Goal: Task Accomplishment & Management: Manage account settings

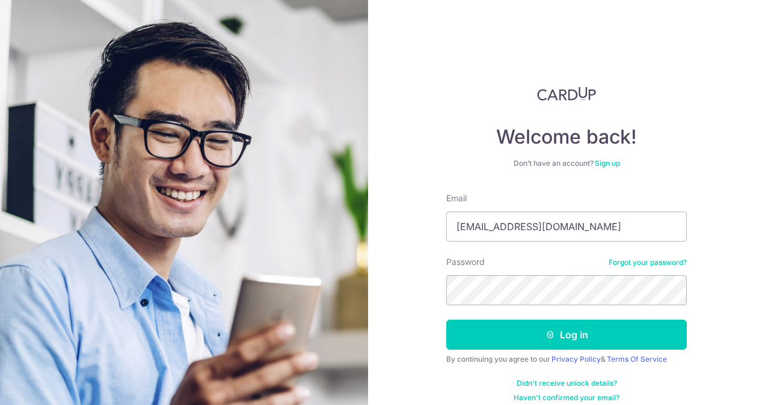
type input "[EMAIL_ADDRESS][DOMAIN_NAME]"
click at [446, 320] on button "Log in" at bounding box center [566, 335] width 241 height 30
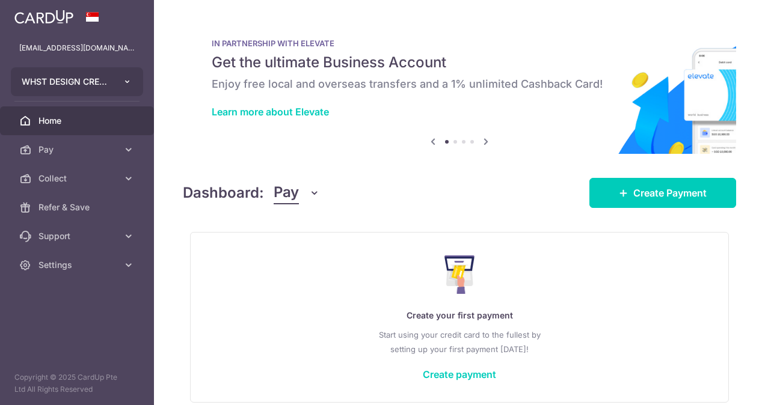
click at [120, 81] on button "WHST DESIGN CREATIVE PTE. LTD." at bounding box center [77, 81] width 132 height 29
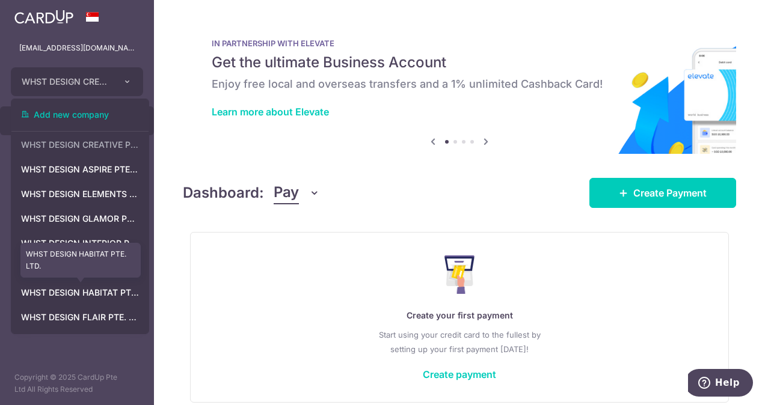
click at [116, 294] on link "WHST DESIGN HABITAT PTE. LTD." at bounding box center [79, 293] width 137 height 22
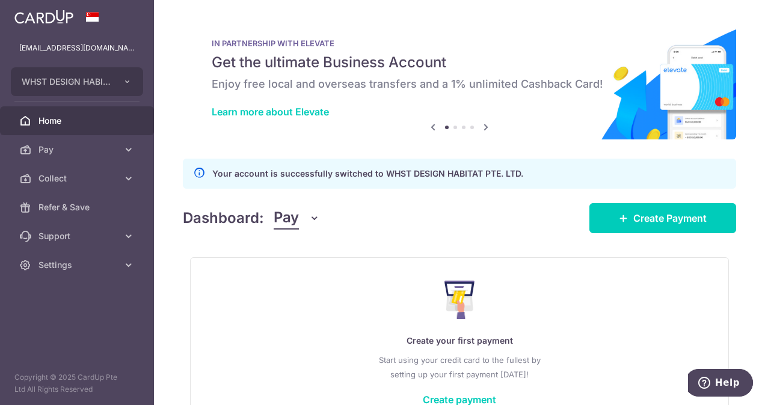
click at [311, 218] on icon "button" at bounding box center [314, 218] width 12 height 12
drag, startPoint x: 305, startPoint y: 275, endPoint x: 368, endPoint y: 275, distance: 63.1
click at [305, 275] on link "Collect" at bounding box center [336, 280] width 125 height 29
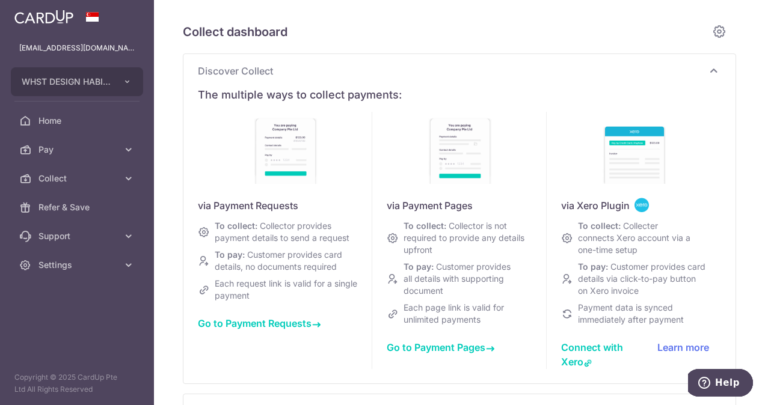
click at [278, 330] on span "Go to Payment Requests" at bounding box center [259, 323] width 123 height 12
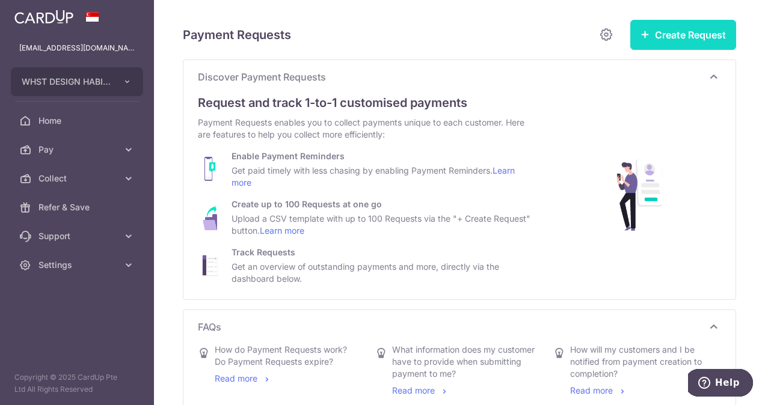
click at [695, 24] on button "Create Request" at bounding box center [683, 35] width 106 height 30
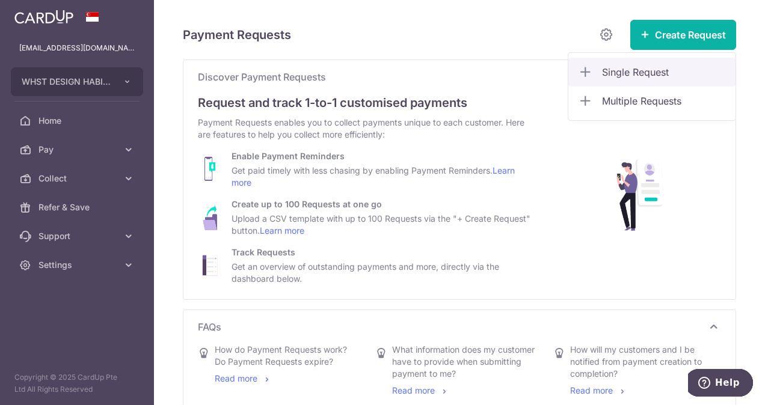
click at [636, 70] on span "Single Request" at bounding box center [664, 72] width 124 height 14
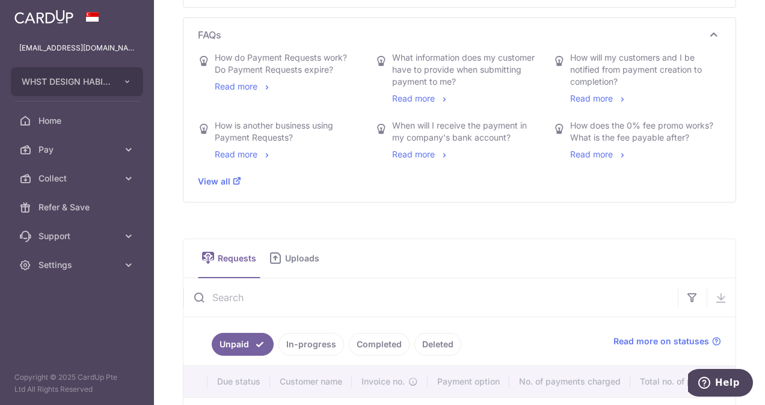
scroll to position [180, 0]
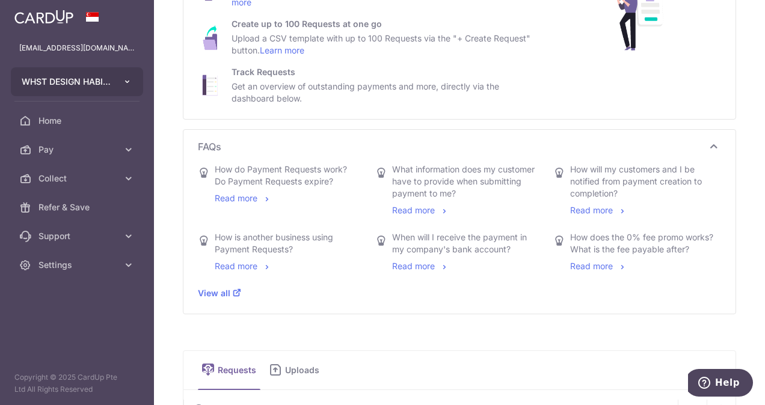
click at [81, 84] on span "WHST DESIGN HABITAT PTE. LTD." at bounding box center [66, 82] width 89 height 12
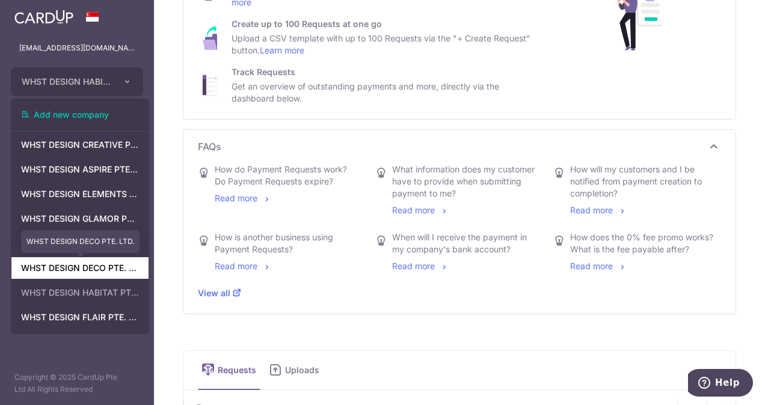
click at [95, 265] on link "WHST DESIGN DECO PTE. LTD." at bounding box center [79, 268] width 137 height 22
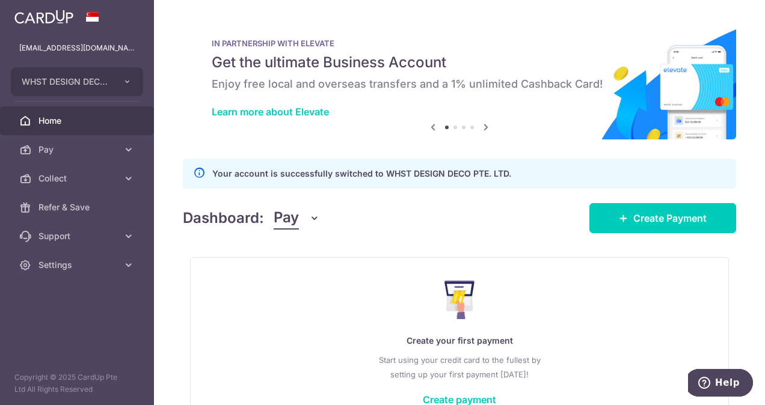
click at [295, 225] on span "Pay" at bounding box center [286, 218] width 25 height 23
click at [305, 280] on link "Collect" at bounding box center [336, 280] width 125 height 29
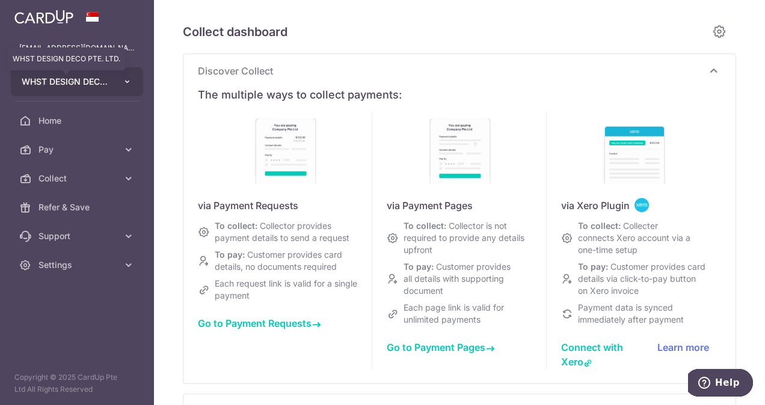
click at [100, 82] on span "WHST DESIGN DECO PTE. LTD." at bounding box center [66, 82] width 89 height 12
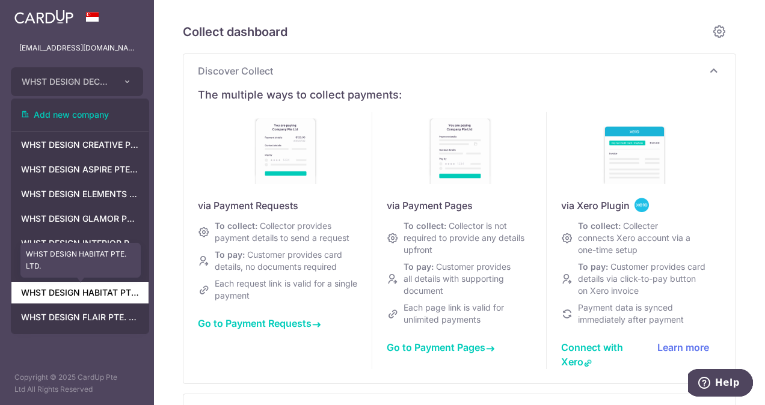
click at [99, 298] on link "WHST DESIGN HABITAT PTE. LTD." at bounding box center [79, 293] width 137 height 22
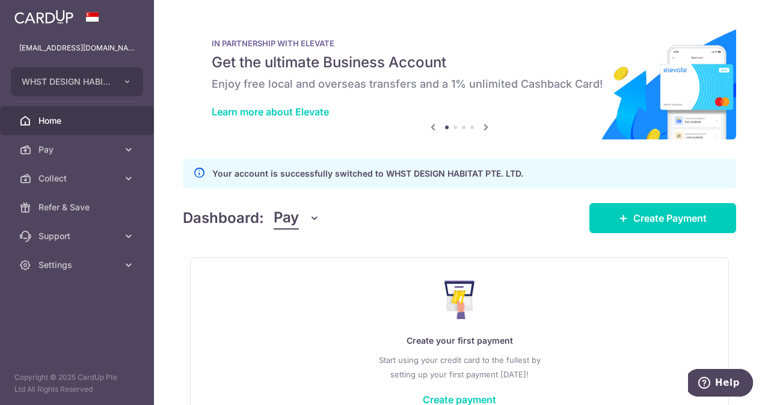
click at [311, 218] on icon "button" at bounding box center [314, 218] width 12 height 12
click at [303, 280] on link "Collect" at bounding box center [336, 280] width 125 height 29
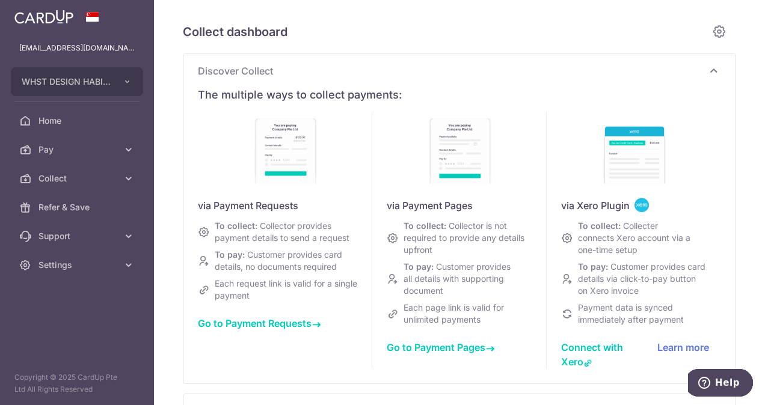
type input "August 2025"
click at [272, 330] on span "Go to Payment Requests" at bounding box center [259, 323] width 123 height 12
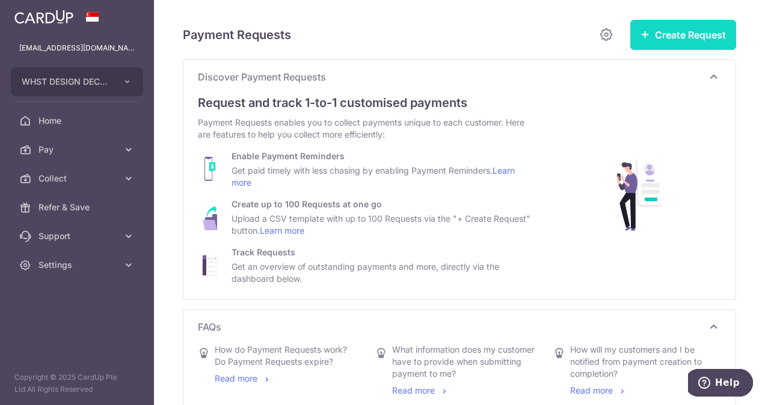
click at [681, 37] on button "Create Request" at bounding box center [683, 35] width 106 height 30
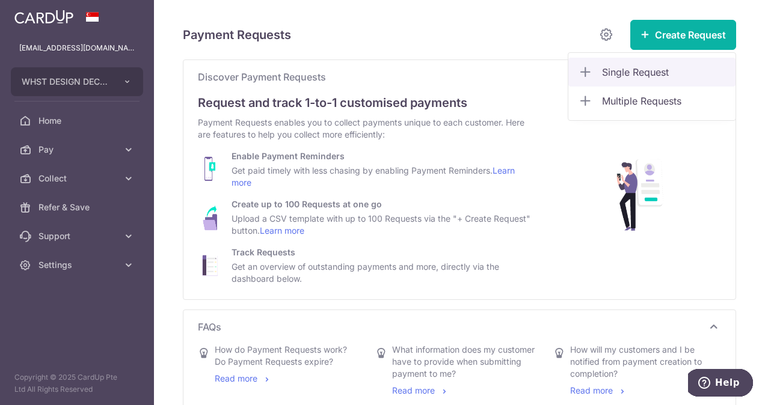
click at [635, 69] on span "Single Request" at bounding box center [664, 72] width 124 height 14
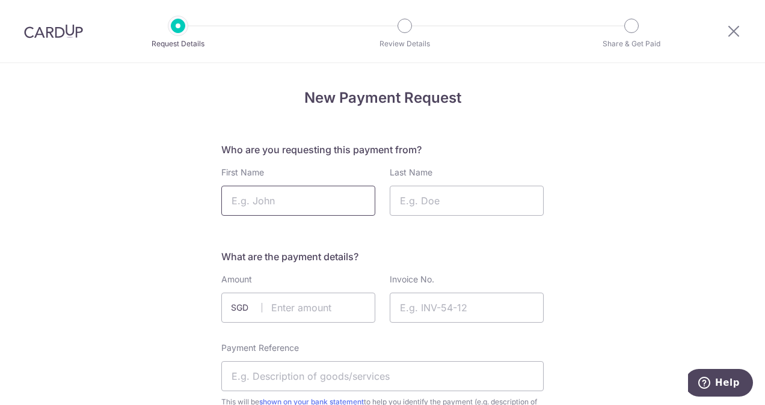
click at [317, 198] on input "First Name" at bounding box center [298, 201] width 154 height 30
type input "Ong"
click at [457, 207] on input "Last Name" at bounding box center [467, 201] width 154 height 30
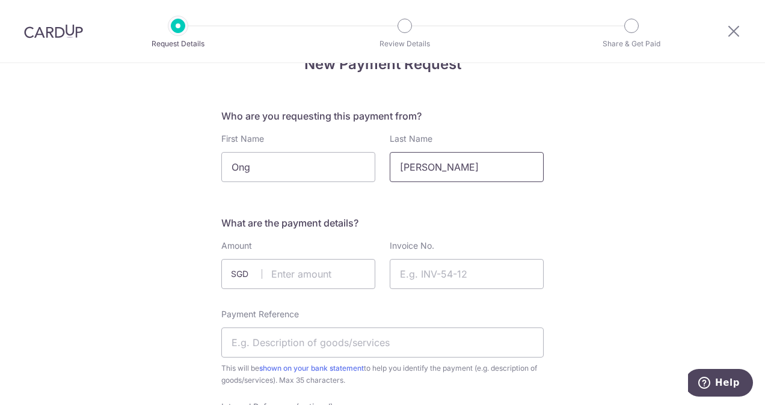
scroll to position [60, 0]
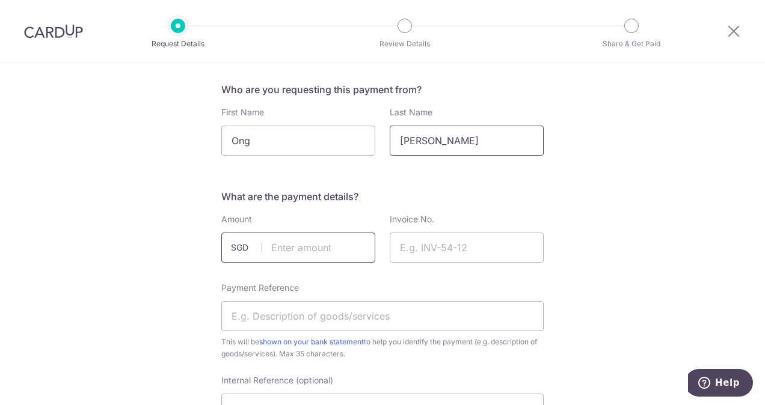
type input "Yi Huan Shirley"
click at [293, 248] on input "text" at bounding box center [298, 248] width 154 height 30
type input "23545.00"
click at [426, 254] on input "Invoice No." at bounding box center [467, 248] width 154 height 30
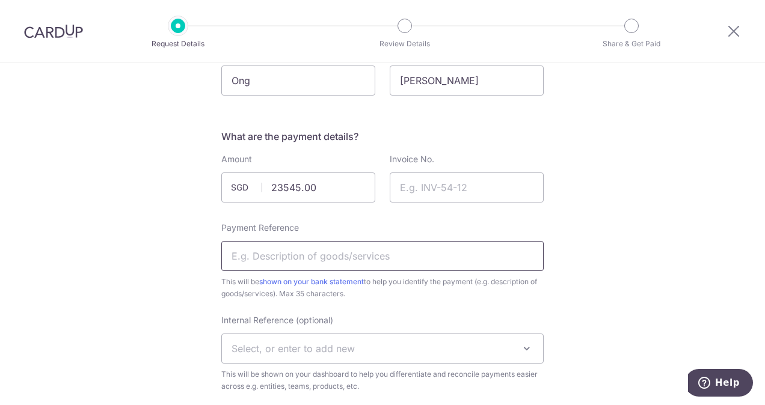
click at [317, 256] on input "Payment Reference" at bounding box center [382, 256] width 322 height 30
paste input "602 Woodlands Drive 42 #05-51"
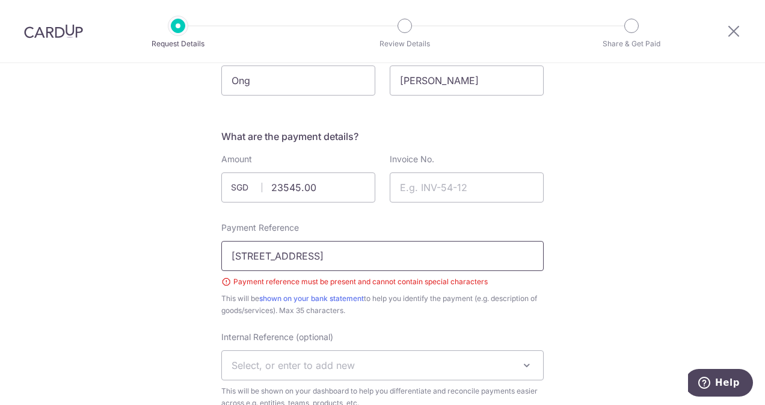
drag, startPoint x: 350, startPoint y: 254, endPoint x: 363, endPoint y: 250, distance: 13.7
click at [350, 254] on input "602 Woodlands Drive 42 #05-51" at bounding box center [382, 256] width 322 height 30
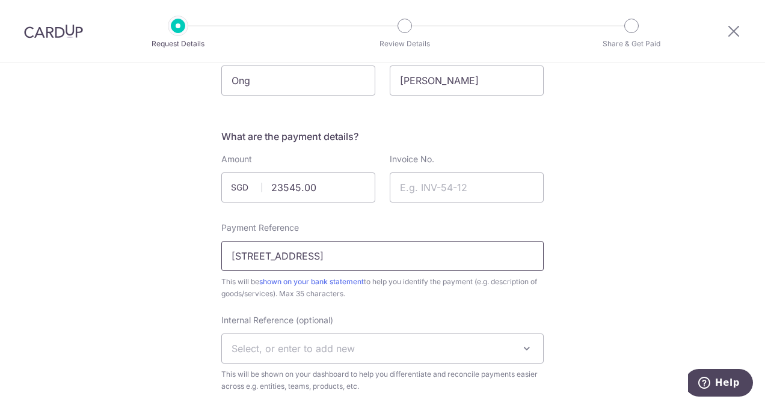
scroll to position [241, 0]
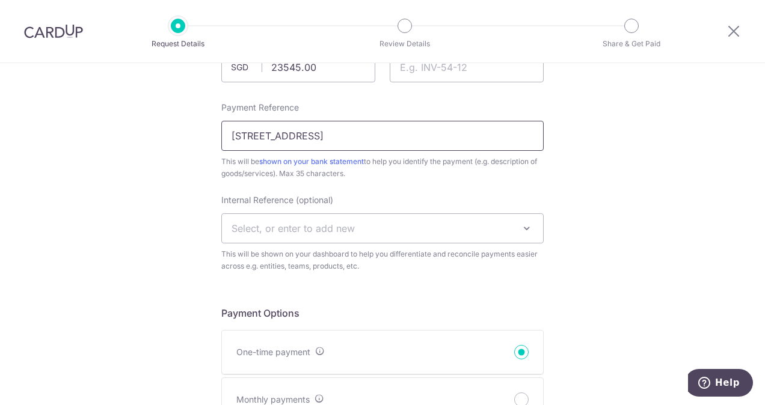
type input "602 Woodlands Drive 42 05-51"
click at [356, 231] on span "Select, or enter to add new" at bounding box center [382, 228] width 321 height 29
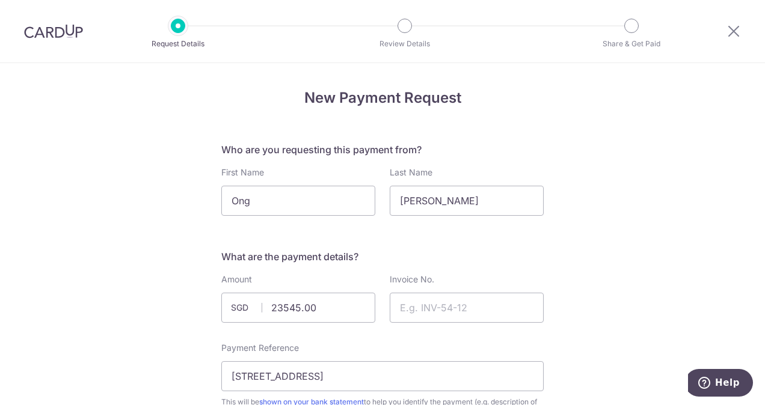
scroll to position [481, 0]
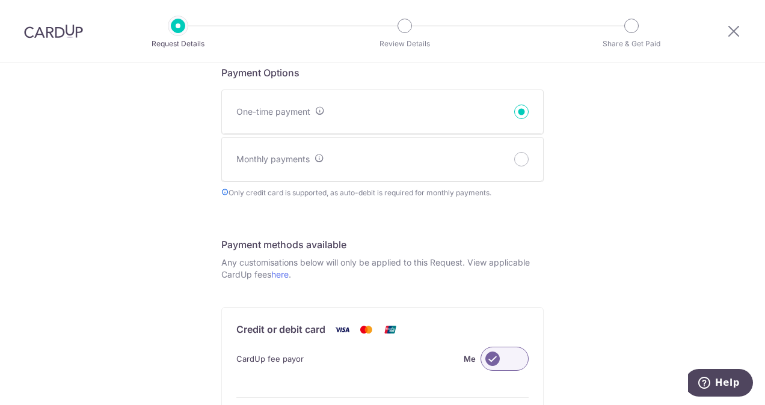
click at [495, 360] on label at bounding box center [504, 359] width 48 height 24
click at [0, 0] on input "Me" at bounding box center [0, 0] width 0 height 0
click at [503, 360] on label at bounding box center [504, 359] width 48 height 24
click at [0, 0] on input "Customer" at bounding box center [0, 0] width 0 height 0
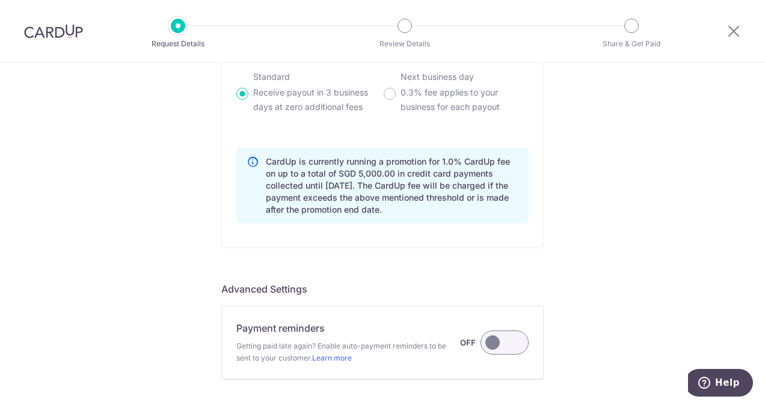
scroll to position [902, 0]
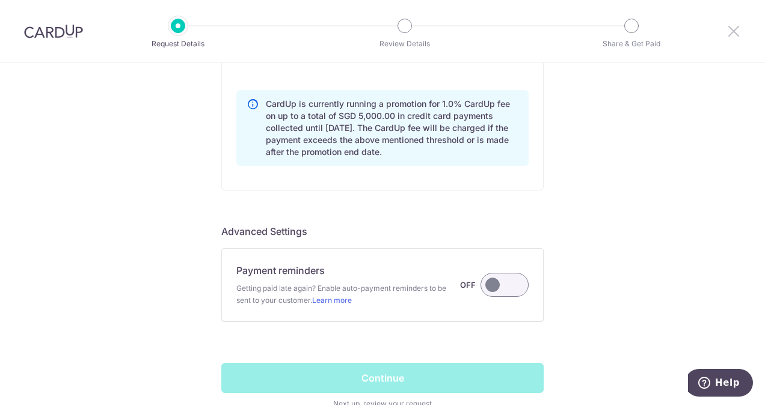
click at [738, 32] on icon at bounding box center [733, 30] width 14 height 15
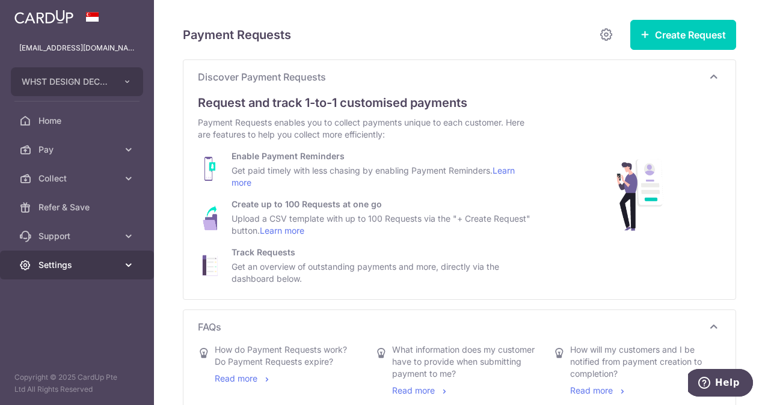
click at [64, 265] on span "Settings" at bounding box center [77, 265] width 79 height 12
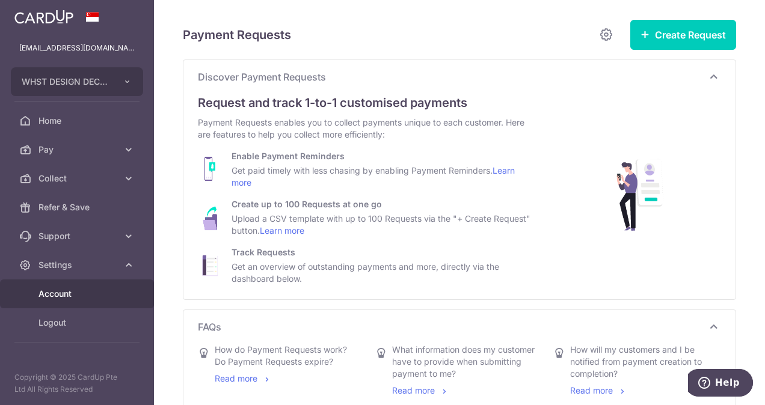
click at [66, 295] on span "Account" at bounding box center [77, 294] width 79 height 12
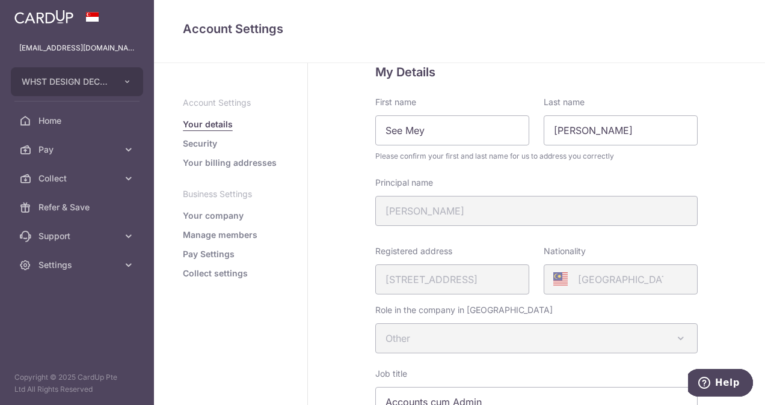
scroll to position [60, 0]
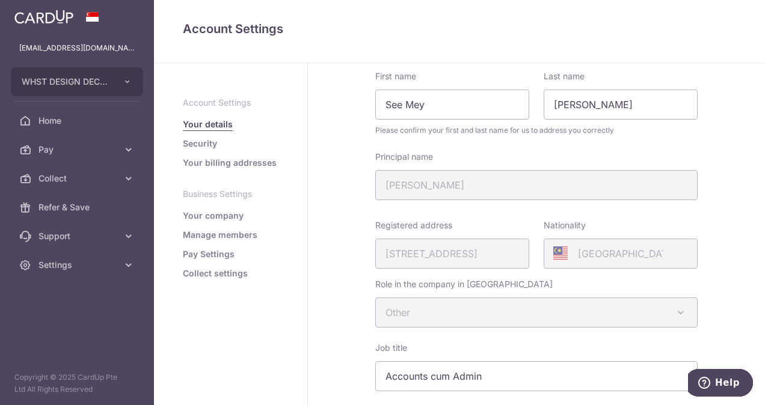
click at [234, 236] on link "Manage members" at bounding box center [220, 235] width 75 height 12
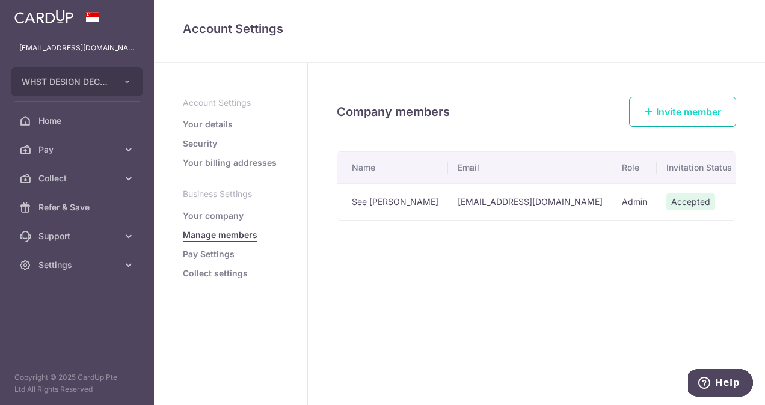
click at [682, 113] on span "Invite member" at bounding box center [688, 112] width 65 height 12
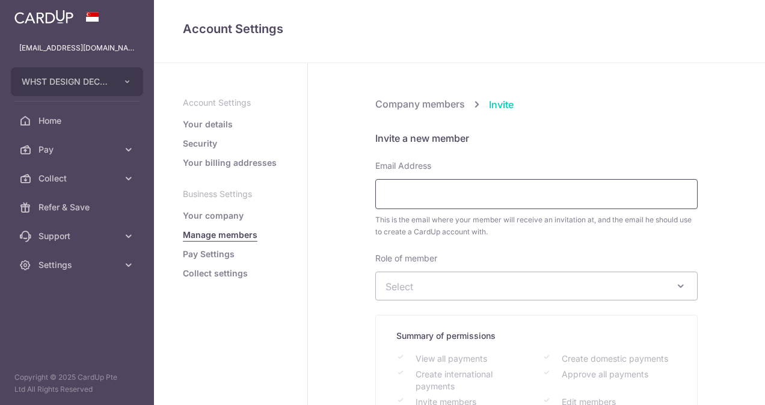
click at [429, 186] on input "Email Address" at bounding box center [536, 194] width 322 height 30
type input "info@whstdesign.com.sg"
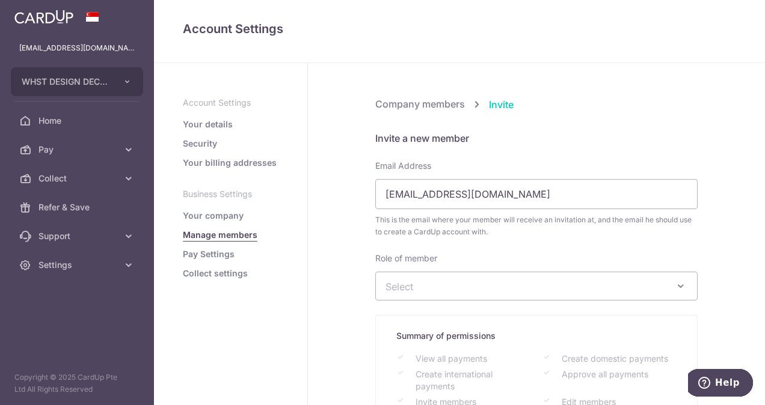
click at [455, 284] on span "Select" at bounding box center [526, 286] width 283 height 13
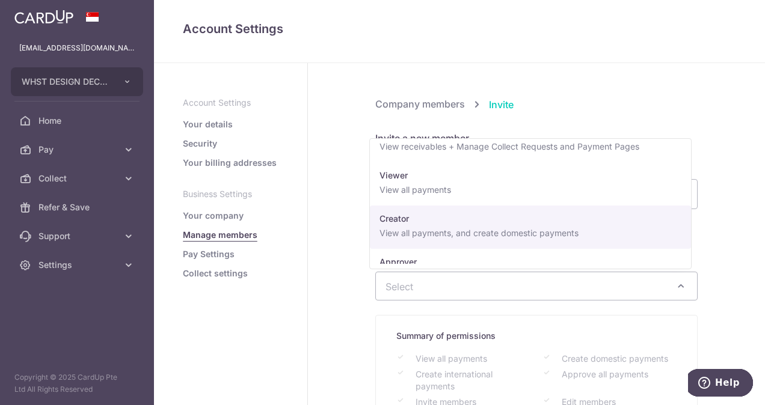
scroll to position [65, 0]
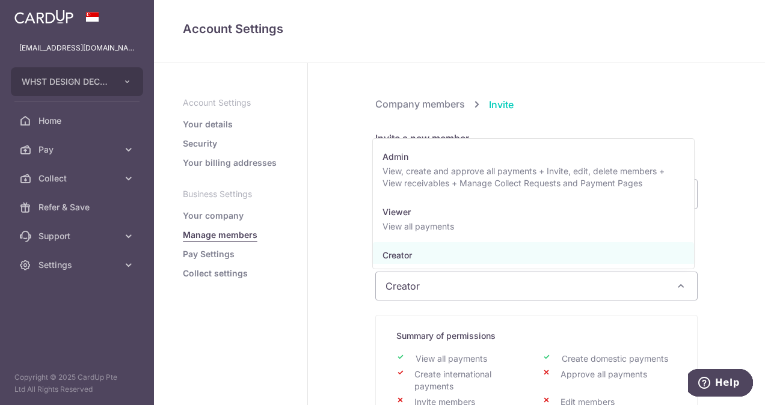
click at [494, 281] on span "Creator" at bounding box center [536, 286] width 321 height 28
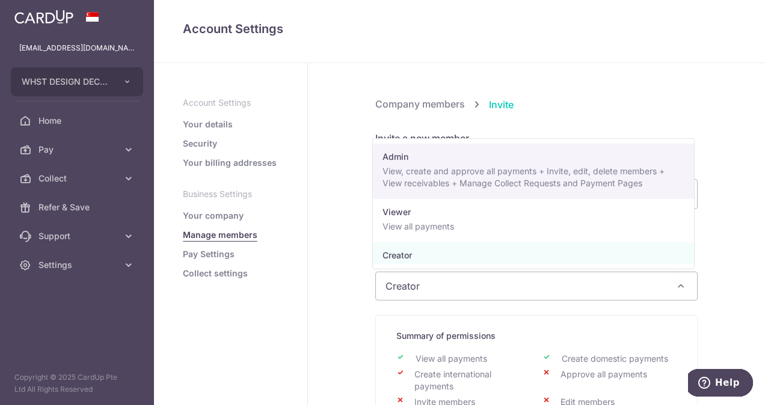
select select "23717"
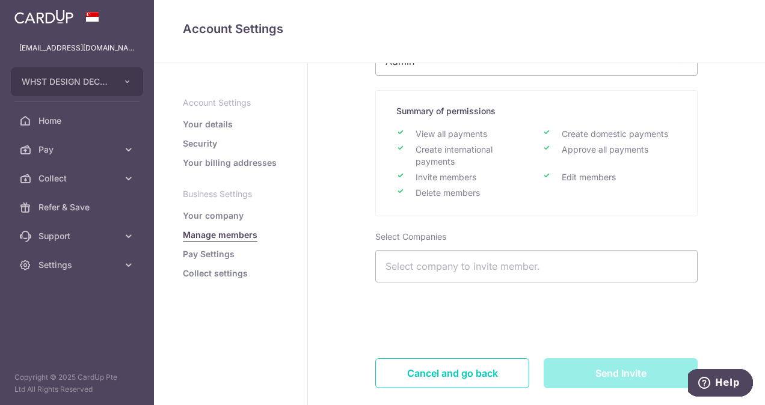
scroll to position [275, 0]
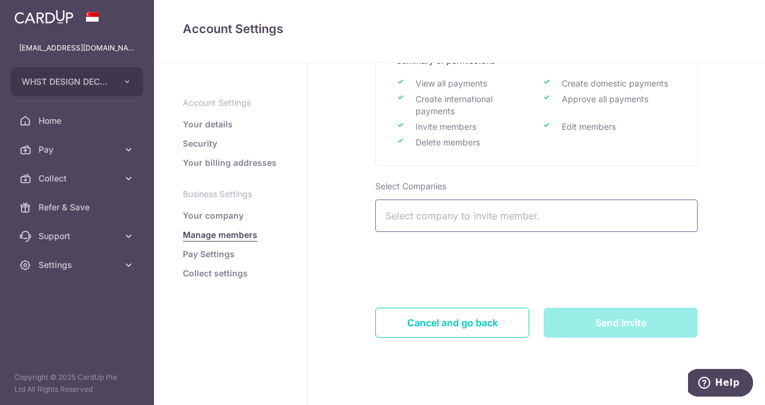
click at [501, 214] on input "search" at bounding box center [537, 217] width 322 height 29
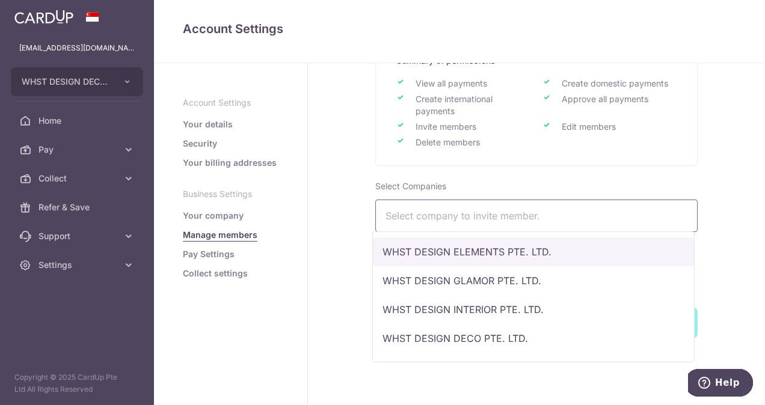
scroll to position [111, 0]
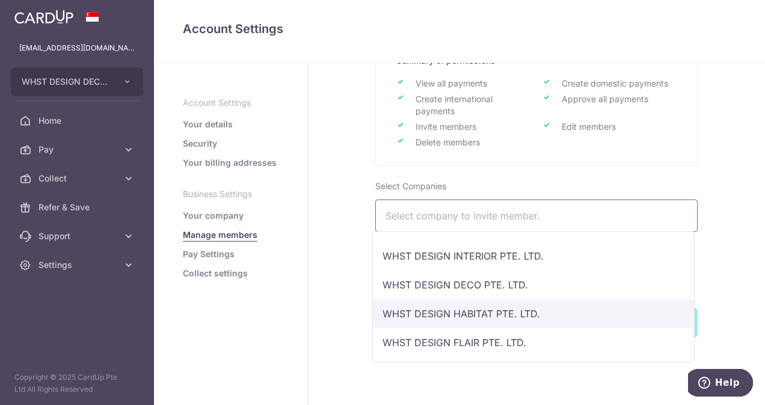
select select "5116"
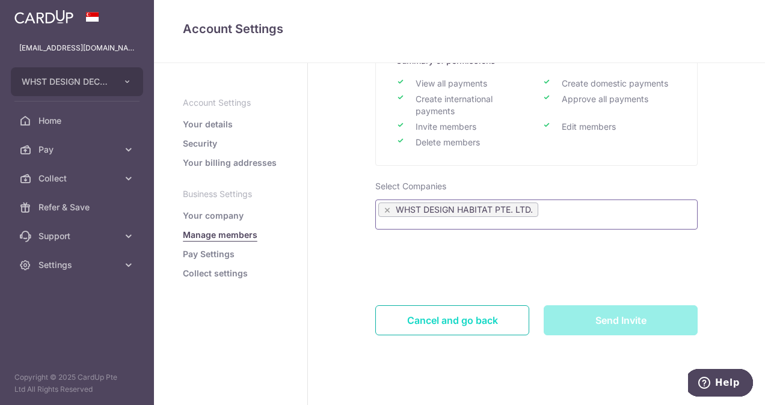
scroll to position [85, 0]
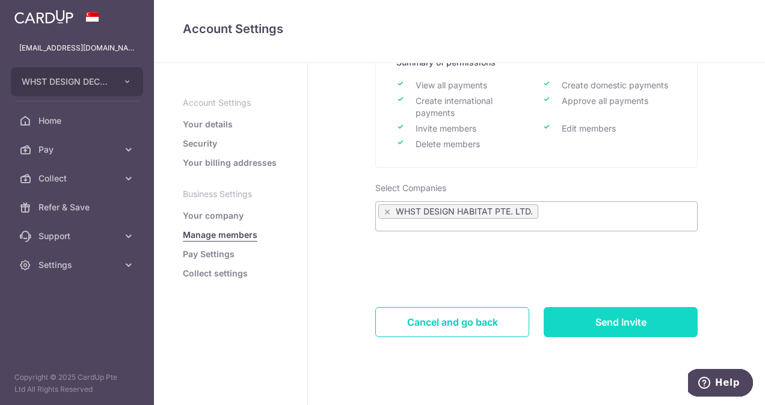
click at [635, 320] on input "Send Invite" at bounding box center [621, 322] width 154 height 30
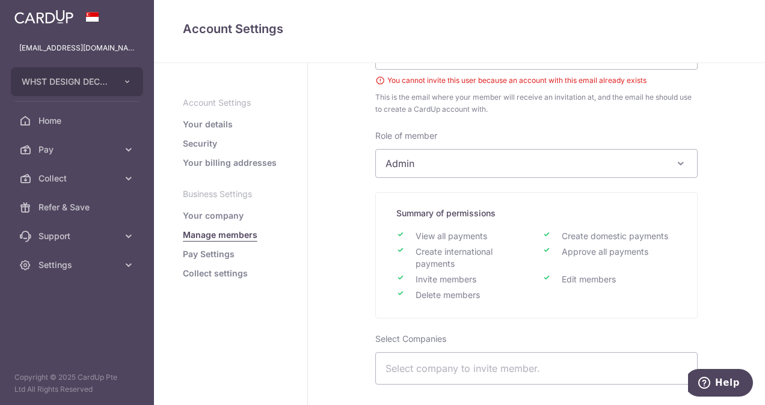
scroll to position [292, 0]
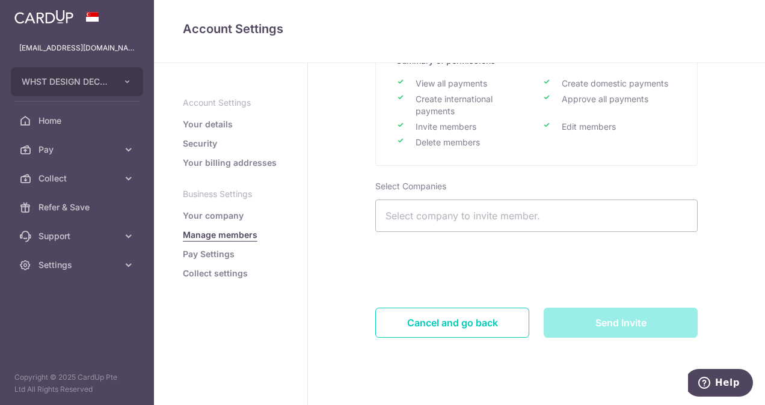
click at [449, 206] on input "search" at bounding box center [537, 217] width 322 height 29
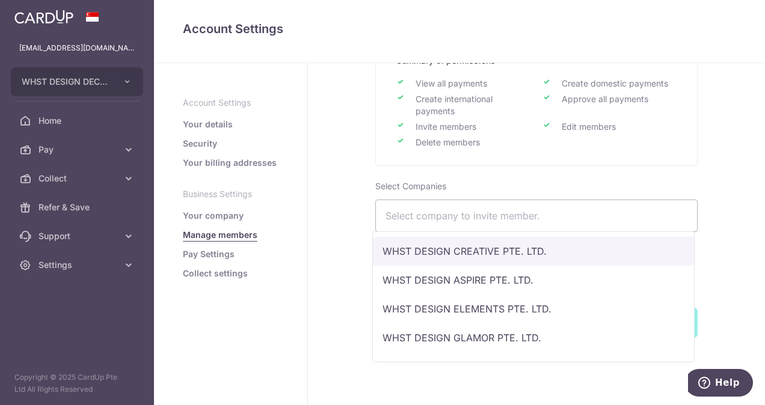
select select "5078"
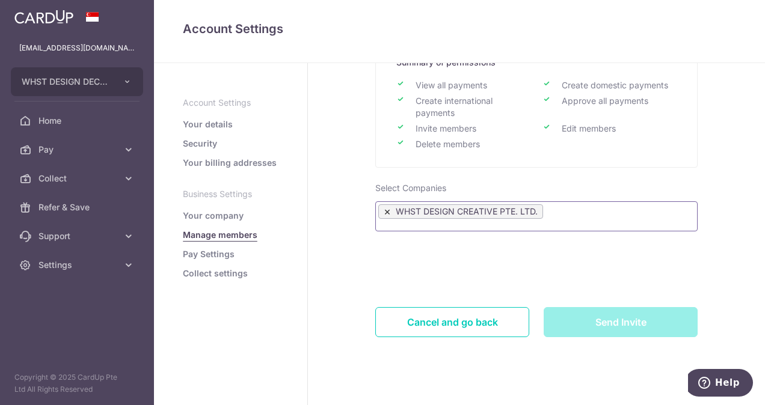
click at [384, 210] on span "×" at bounding box center [387, 211] width 7 height 11
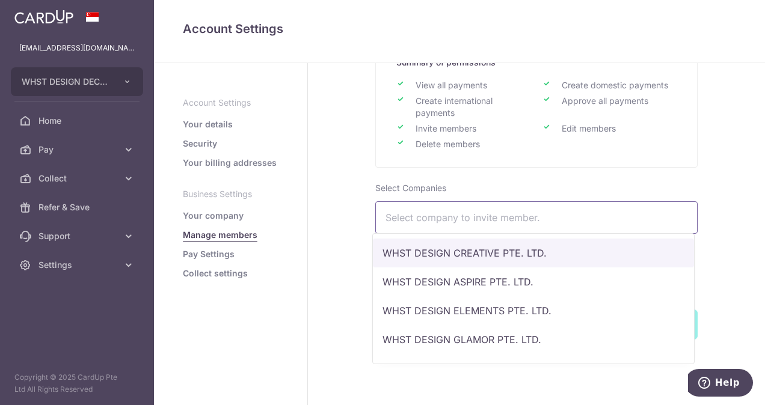
click at [426, 219] on input "search" at bounding box center [537, 218] width 322 height 29
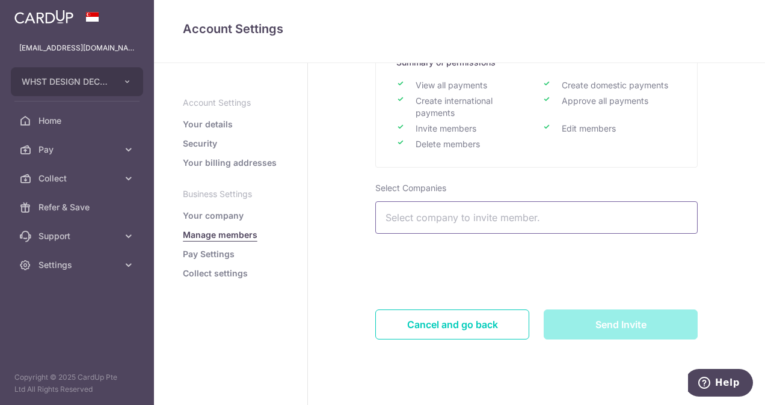
click at [427, 206] on input "search" at bounding box center [537, 218] width 322 height 29
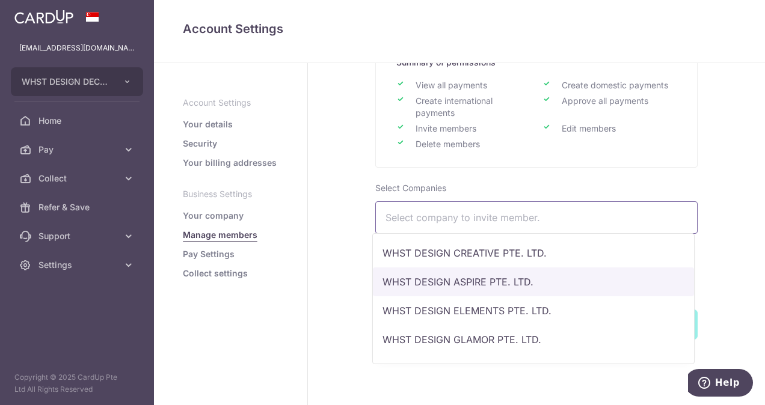
select select "5111"
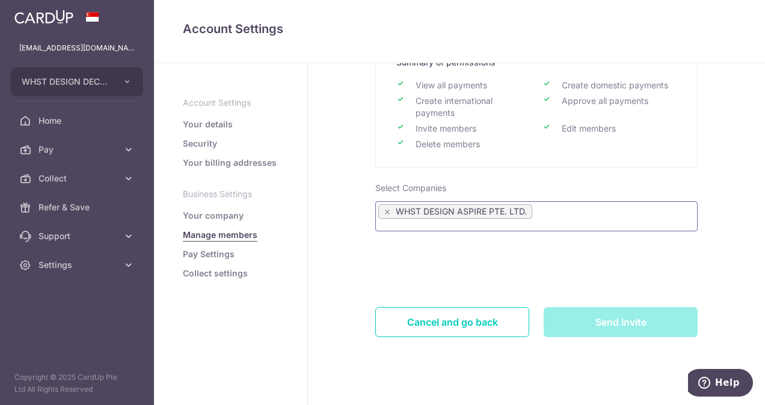
click at [558, 207] on ul "× WHST DESIGN ASPIRE PTE. LTD." at bounding box center [536, 212] width 321 height 17
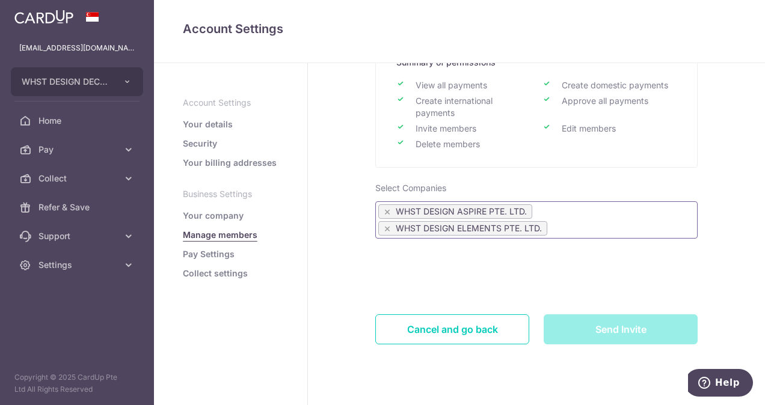
click at [575, 226] on ul "× WHST DESIGN ASPIRE PTE. LTD. × WHST DESIGN ELEMENTS PTE. LTD." at bounding box center [536, 221] width 321 height 34
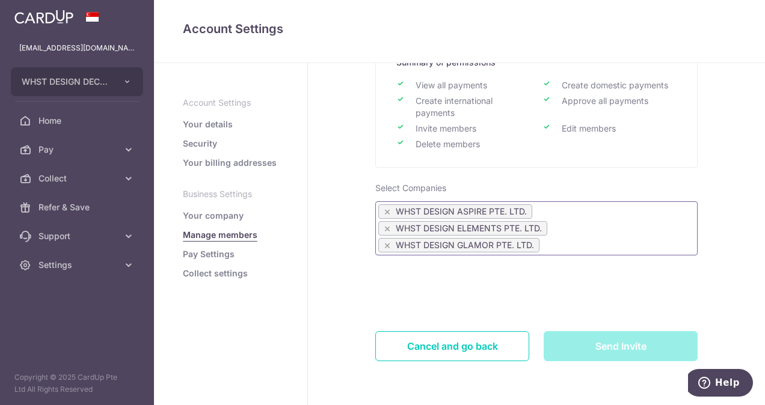
click at [607, 228] on ul "× WHST DESIGN ASPIRE PTE. LTD. × WHST DESIGN ELEMENTS PTE. LTD. × WHST DESIGN G…" at bounding box center [536, 229] width 321 height 51
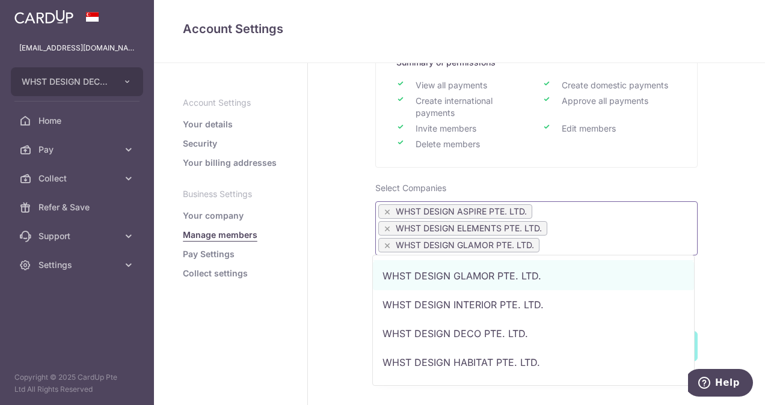
scroll to position [111, 0]
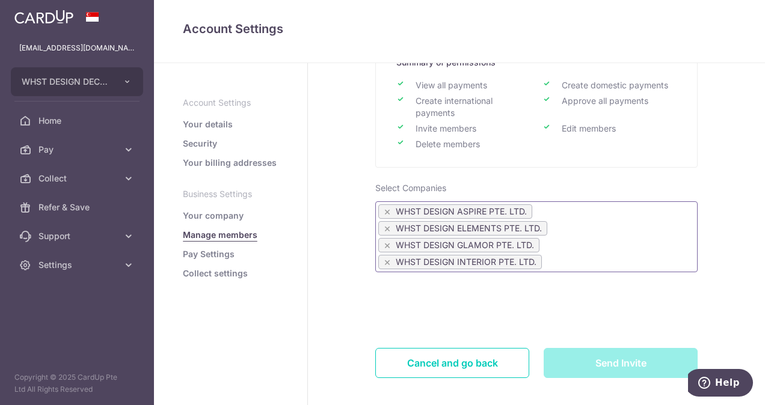
click at [606, 245] on ul "× WHST DESIGN ASPIRE PTE. LTD. × WHST DESIGN ELEMENTS PTE. LTD. × WHST DESIGN G…" at bounding box center [536, 237] width 321 height 67
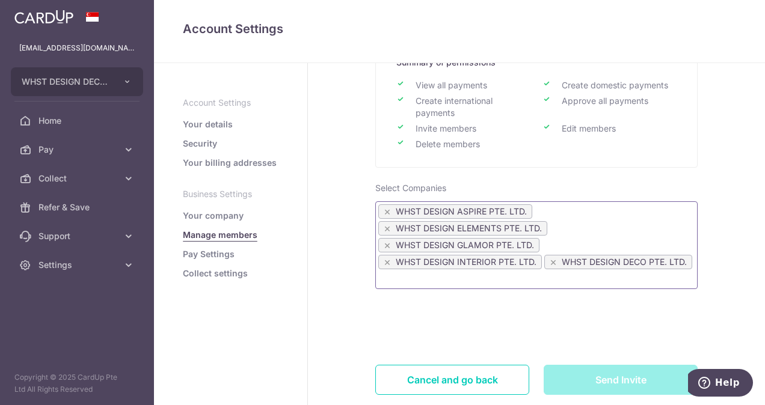
click at [609, 277] on ul "× WHST DESIGN ASPIRE PTE. LTD. × WHST DESIGN ELEMENTS PTE. LTD. × WHST DESIGN G…" at bounding box center [536, 246] width 321 height 84
click at [563, 277] on ul "× WHST DESIGN ASPIRE PTE. LTD. × WHST DESIGN ELEMENTS PTE. LTD. × WHST DESIGN G…" at bounding box center [536, 246] width 321 height 84
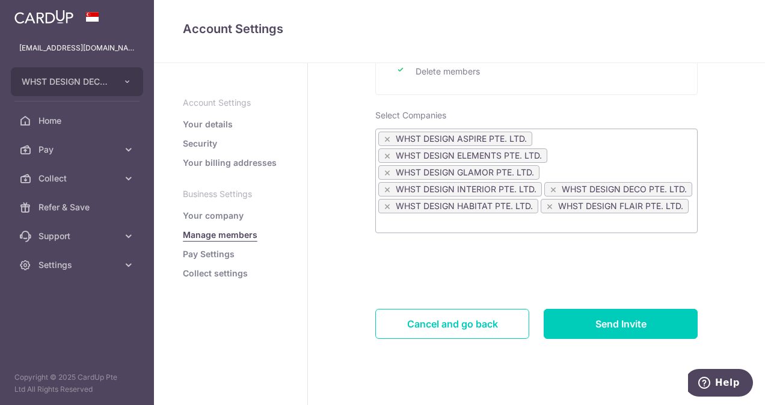
scroll to position [364, 0]
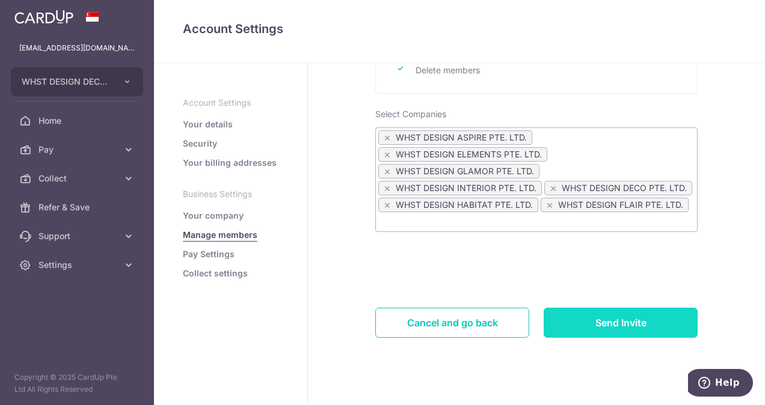
click at [613, 323] on input "Send Invite" at bounding box center [621, 323] width 154 height 30
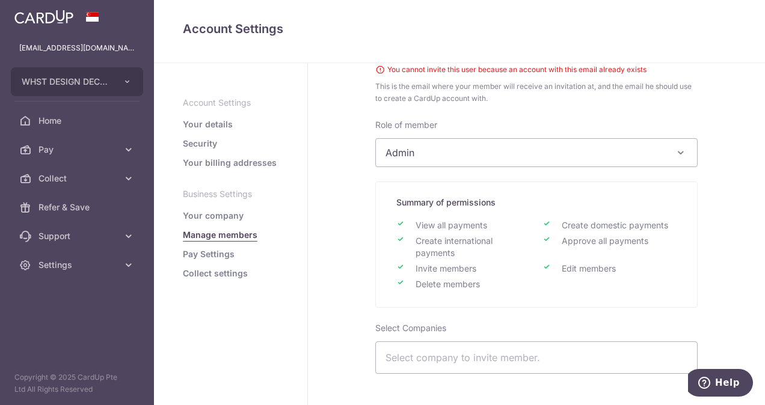
click at [441, 155] on span "Admin" at bounding box center [536, 153] width 321 height 28
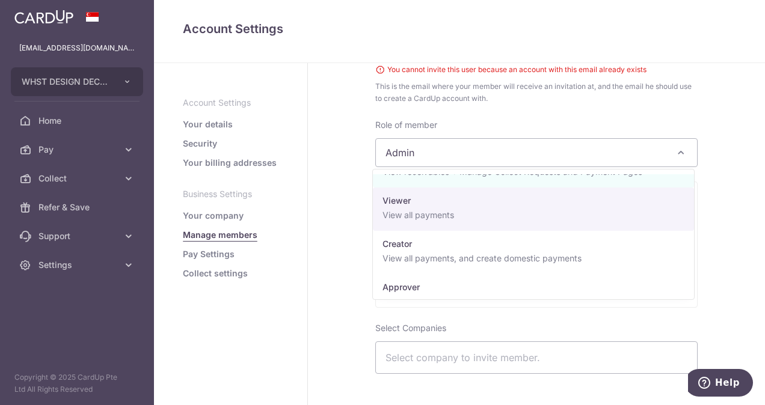
scroll to position [60, 0]
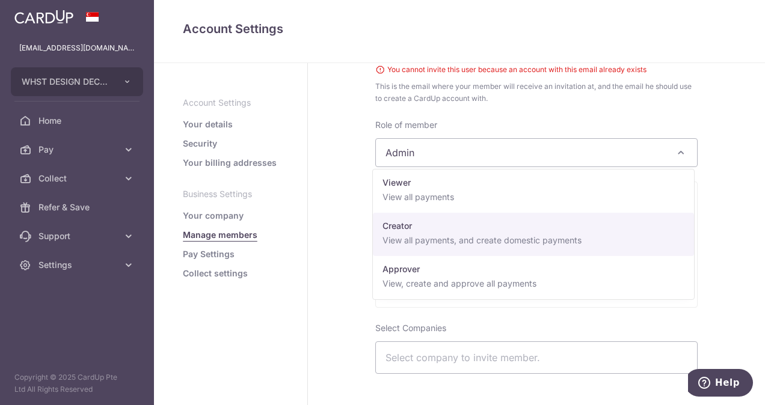
select select "23719"
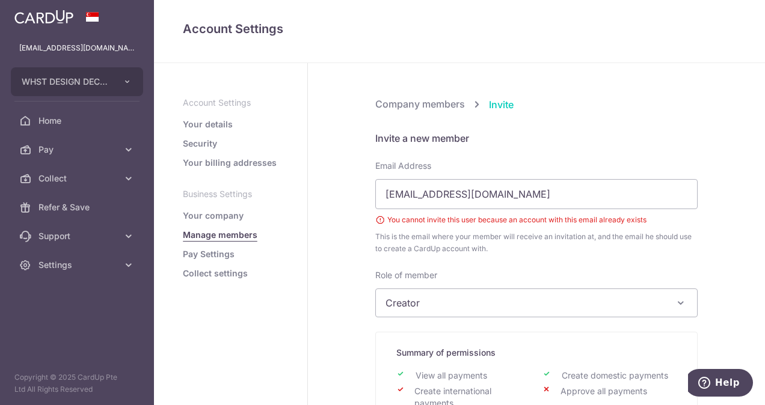
scroll to position [292, 0]
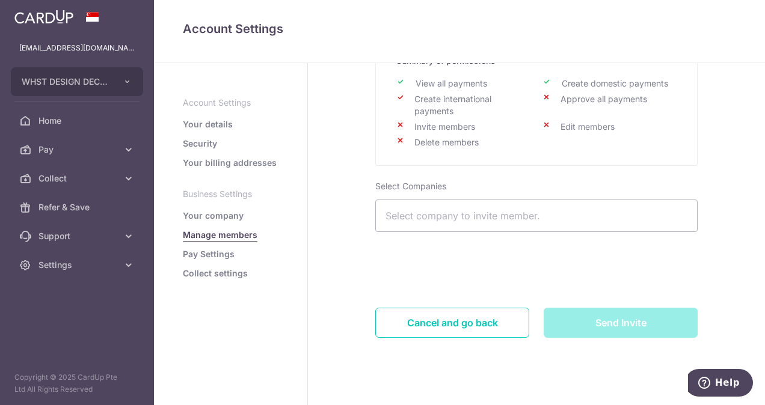
click at [527, 216] on input "search" at bounding box center [537, 217] width 322 height 29
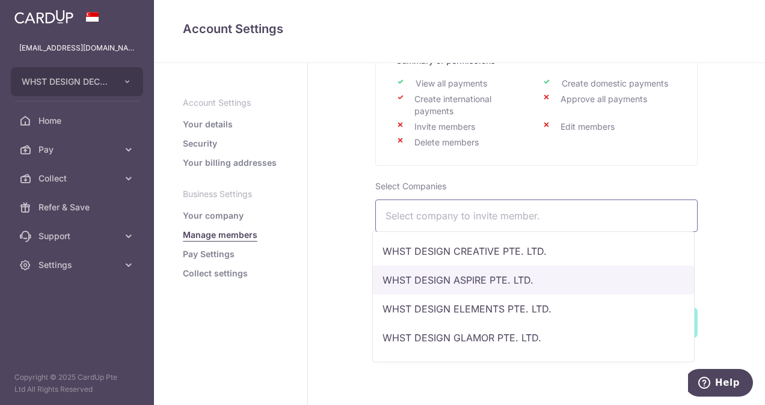
select select "5111"
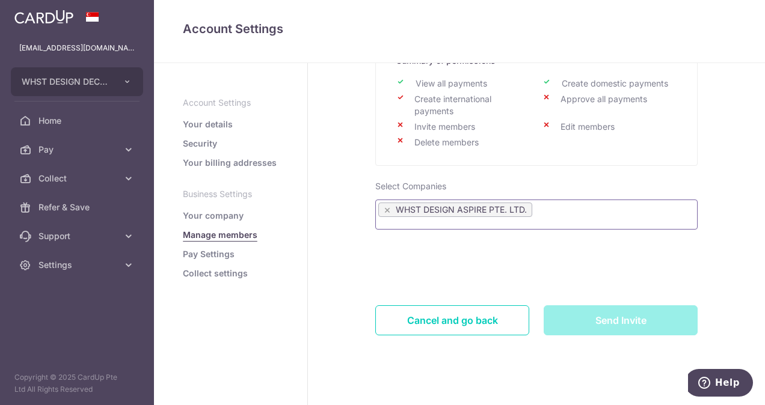
scroll to position [24, 0]
click at [586, 215] on ul "× WHST DESIGN ASPIRE PTE. LTD." at bounding box center [536, 212] width 321 height 17
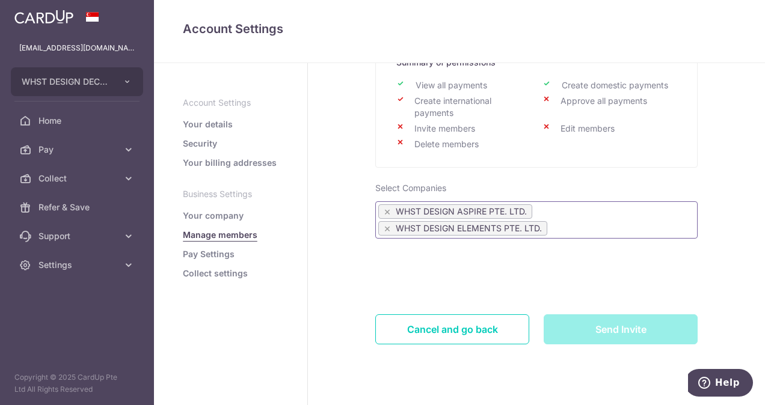
click at [592, 225] on ul "× WHST DESIGN ASPIRE PTE. LTD. × WHST DESIGN ELEMENTS PTE. LTD." at bounding box center [536, 221] width 321 height 34
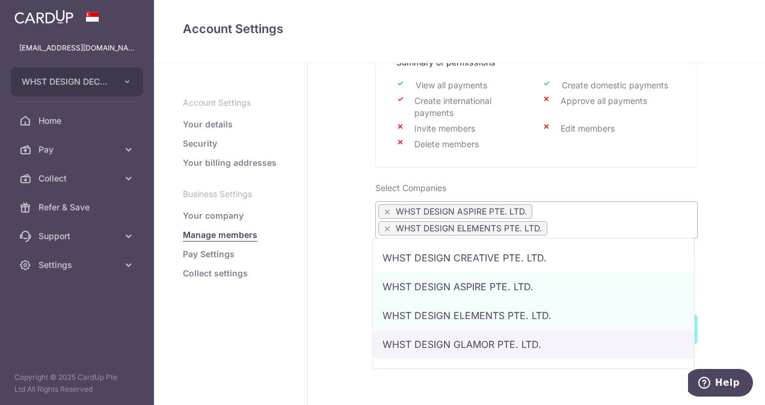
drag, startPoint x: 497, startPoint y: 343, endPoint x: 536, endPoint y: 311, distance: 50.0
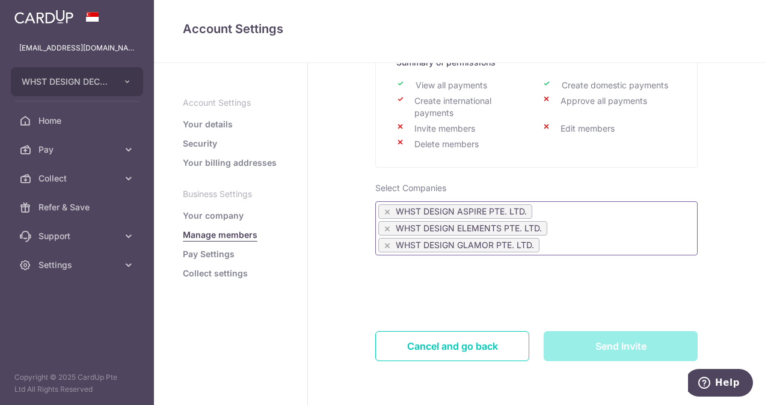
click at [603, 246] on ul "× WHST DESIGN ASPIRE PTE. LTD. × WHST DESIGN ELEMENTS PTE. LTD. × WHST DESIGN G…" at bounding box center [536, 229] width 321 height 51
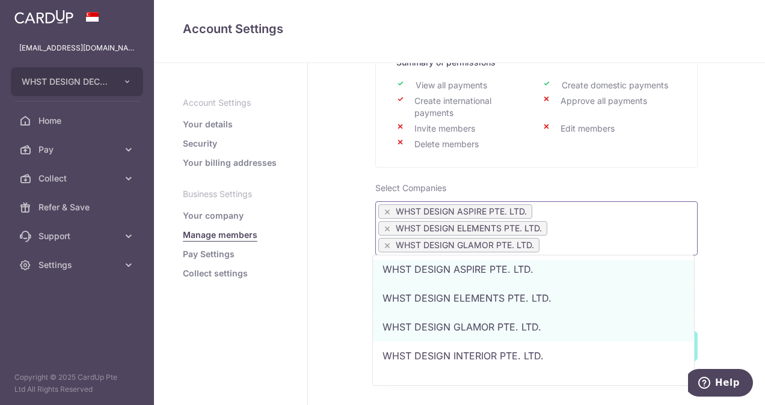
scroll to position [60, 0]
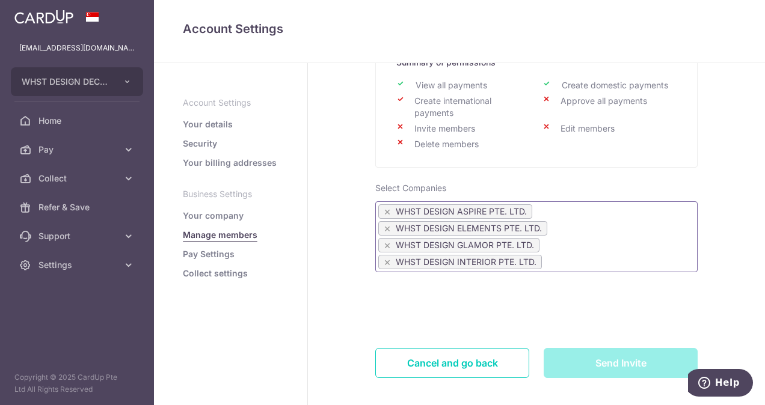
click at [613, 260] on ul "× WHST DESIGN ASPIRE PTE. LTD. × WHST DESIGN ELEMENTS PTE. LTD. × WHST DESIGN G…" at bounding box center [536, 237] width 321 height 67
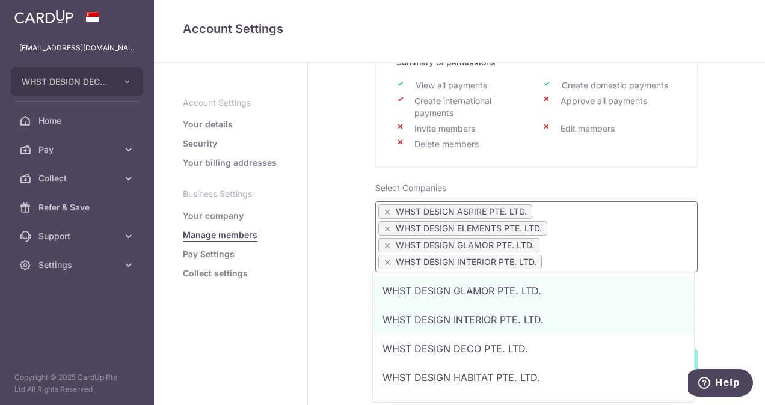
scroll to position [111, 0]
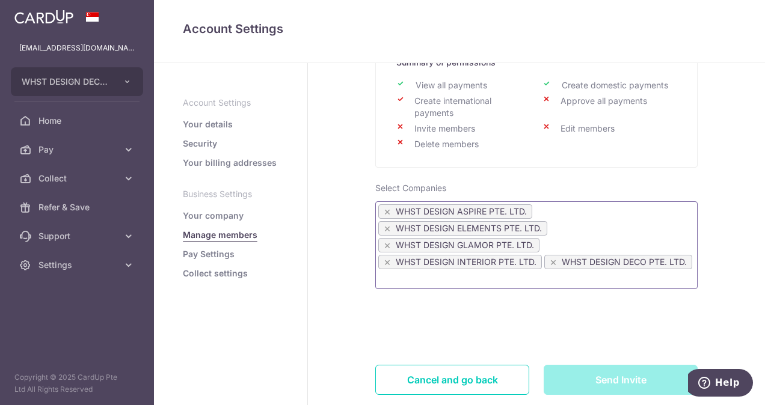
click at [616, 279] on ul "× WHST DESIGN ASPIRE PTE. LTD. × WHST DESIGN ELEMENTS PTE. LTD. × WHST DESIGN G…" at bounding box center [536, 246] width 321 height 84
click at [559, 279] on ul "× WHST DESIGN ASPIRE PTE. LTD. × WHST DESIGN ELEMENTS PTE. LTD. × WHST DESIGN G…" at bounding box center [536, 246] width 321 height 84
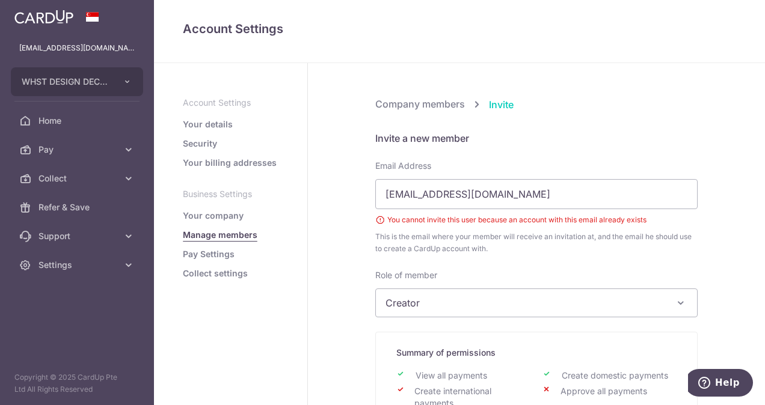
scroll to position [364, 0]
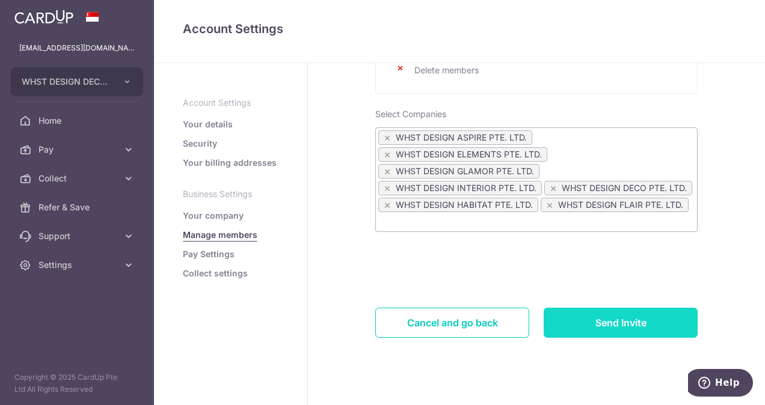
click at [630, 315] on input "Send Invite" at bounding box center [621, 323] width 154 height 30
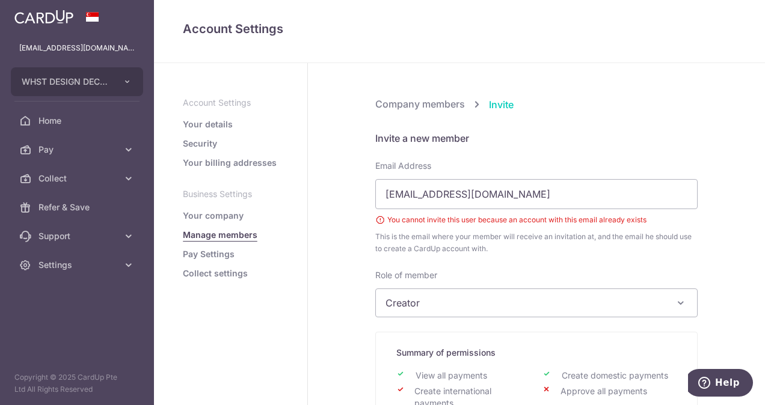
click at [213, 125] on link "Your details" at bounding box center [208, 124] width 50 height 12
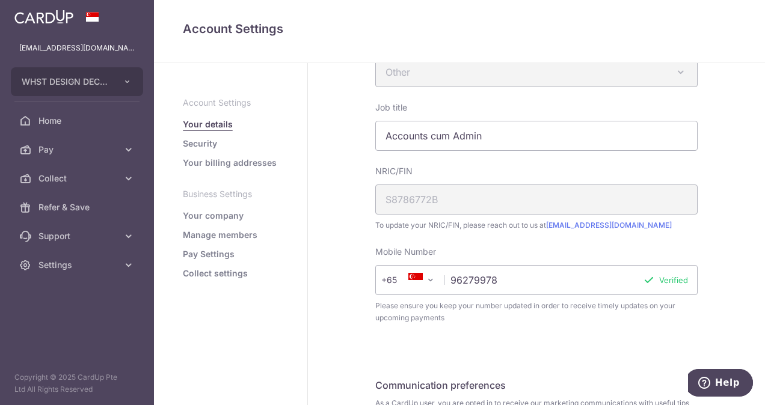
scroll to position [429, 0]
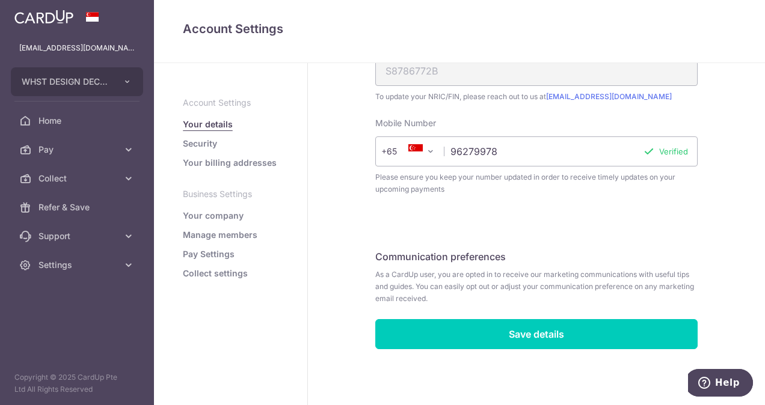
click at [205, 142] on link "Security" at bounding box center [200, 144] width 34 height 12
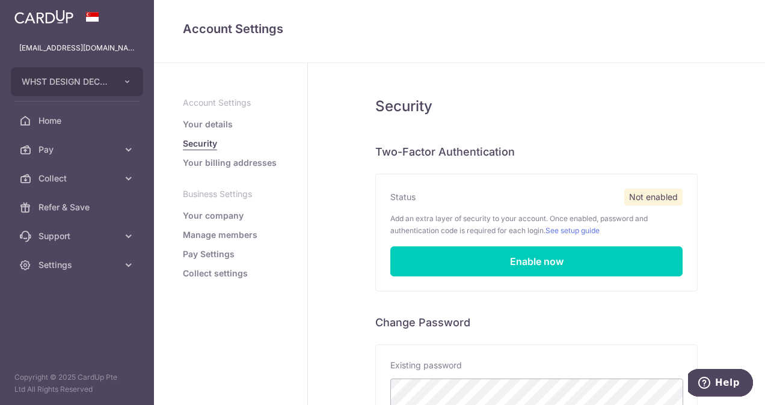
click at [219, 214] on link "Your company" at bounding box center [213, 216] width 61 height 12
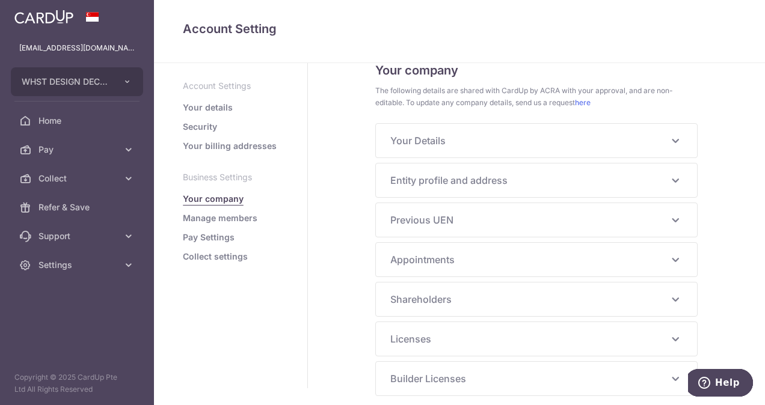
scroll to position [24, 0]
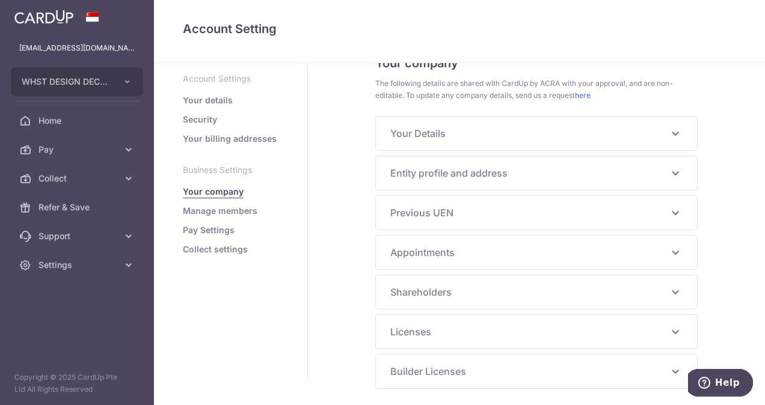
click at [447, 292] on span "Shareholders" at bounding box center [529, 292] width 278 height 14
click at [238, 209] on link "Manage members" at bounding box center [220, 211] width 75 height 12
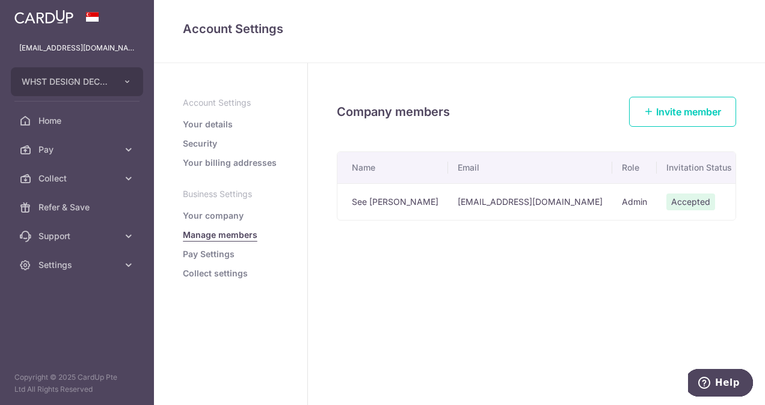
click at [488, 228] on div "Company members Invite member Name Email Role Invitation Status 2FA Status See …" at bounding box center [536, 234] width 457 height 342
click at [491, 266] on div "Company members Invite member Name Email Role Invitation Status 2FA Status See …" at bounding box center [536, 234] width 457 height 342
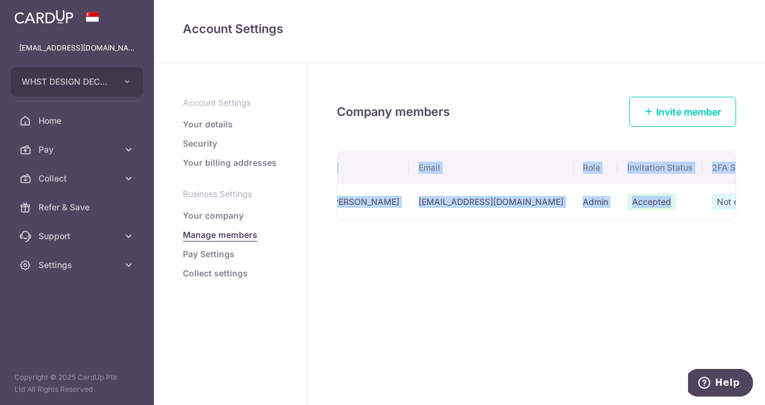
scroll to position [0, 91]
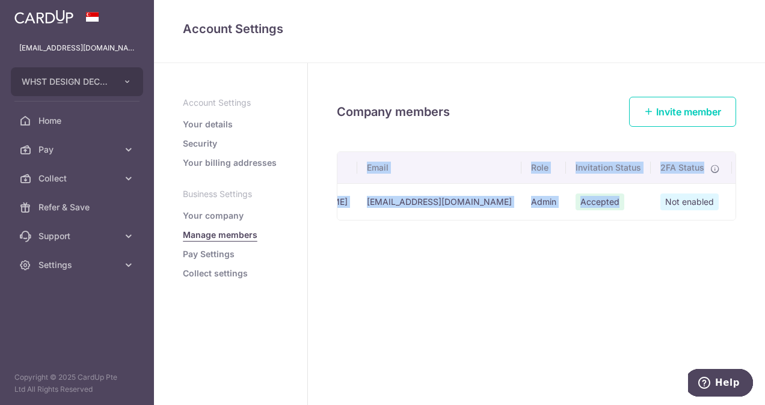
drag, startPoint x: 733, startPoint y: 202, endPoint x: 731, endPoint y: 226, distance: 24.2
click at [731, 226] on div "Company members Invite member Name Email Role Invitation Status 2FA Status See …" at bounding box center [536, 234] width 457 height 342
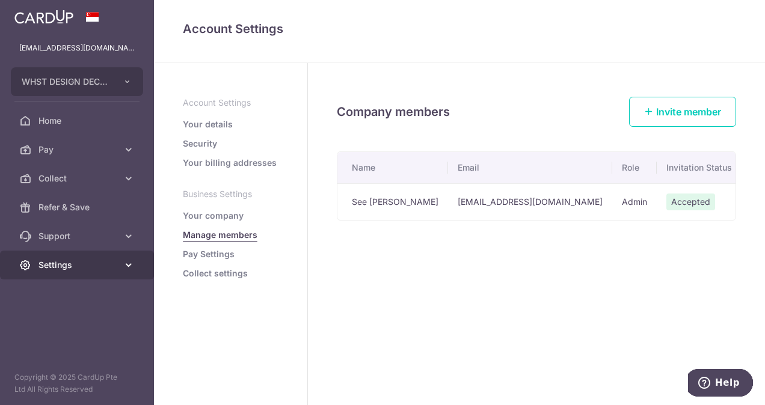
click at [61, 258] on link "Settings" at bounding box center [77, 265] width 154 height 29
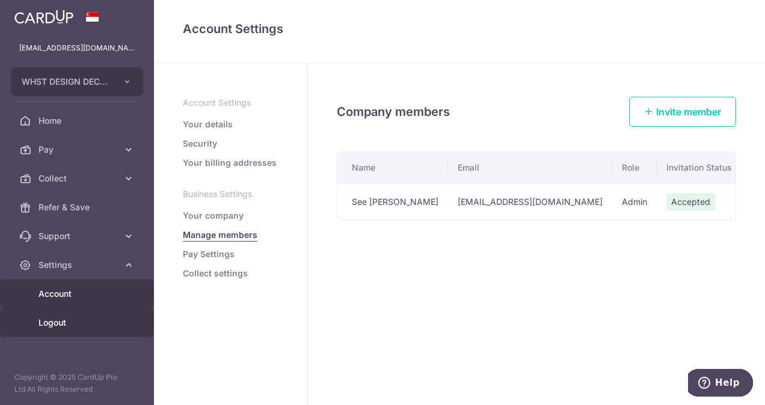
click at [60, 314] on link "Logout" at bounding box center [77, 322] width 154 height 29
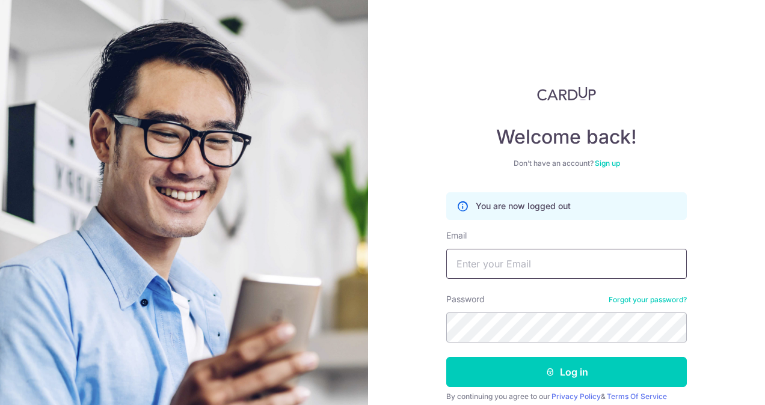
click at [505, 261] on input "Email" at bounding box center [566, 264] width 241 height 30
type input "[EMAIL_ADDRESS][DOMAIN_NAME]"
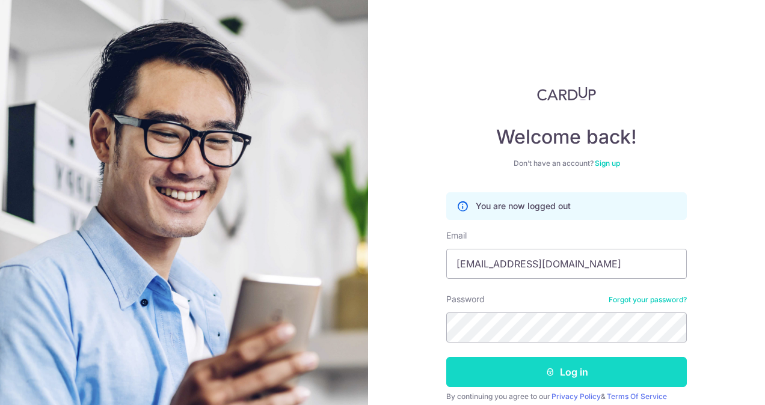
click at [627, 373] on button "Log in" at bounding box center [566, 372] width 241 height 30
